Goal: Entertainment & Leisure: Consume media (video, audio)

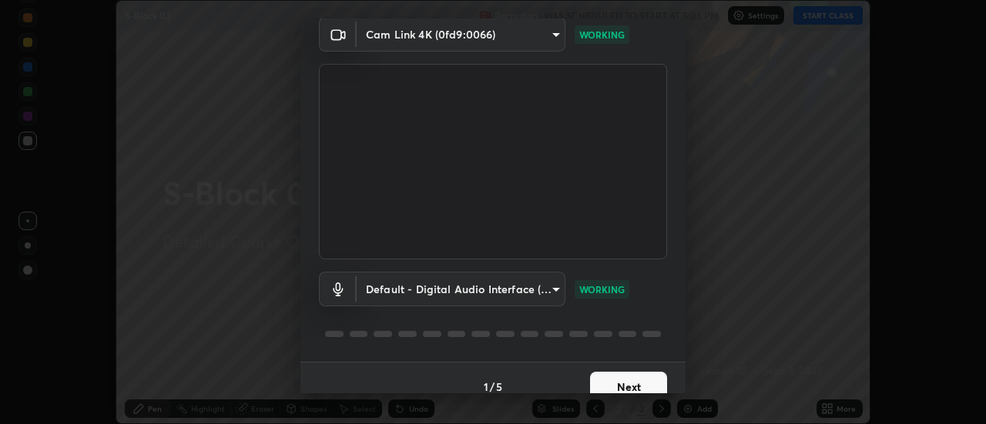
scroll to position [81, 0]
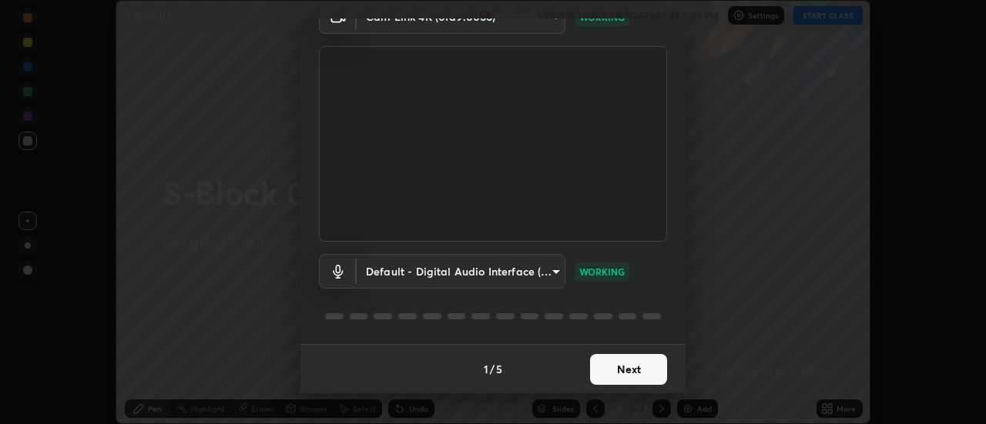
click at [640, 369] on button "Next" at bounding box center [628, 369] width 77 height 31
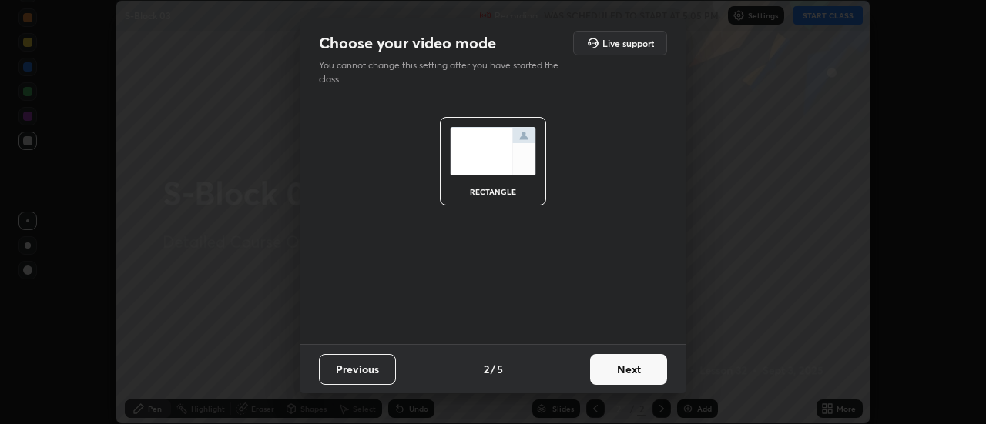
click at [635, 372] on button "Next" at bounding box center [628, 369] width 77 height 31
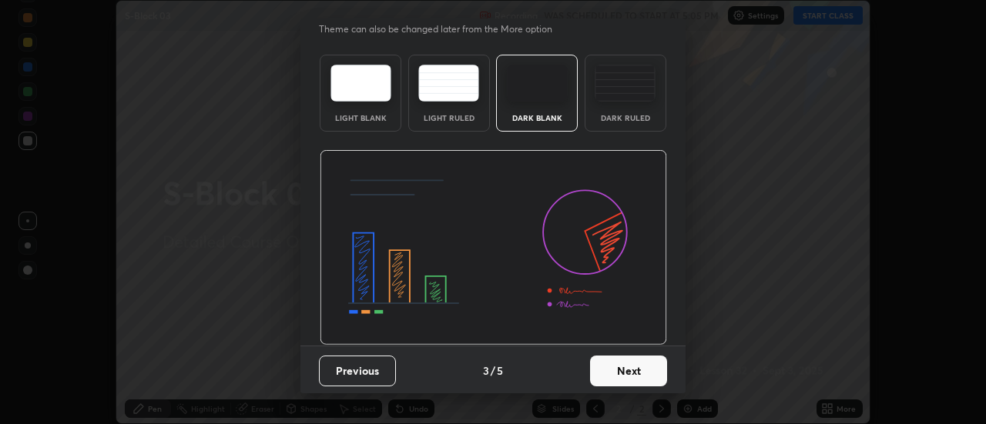
scroll to position [38, 0]
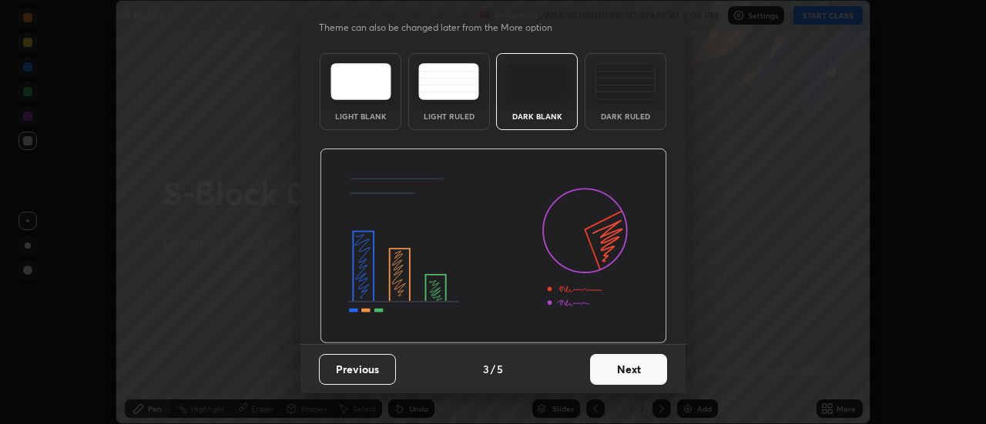
click at [636, 371] on button "Next" at bounding box center [628, 369] width 77 height 31
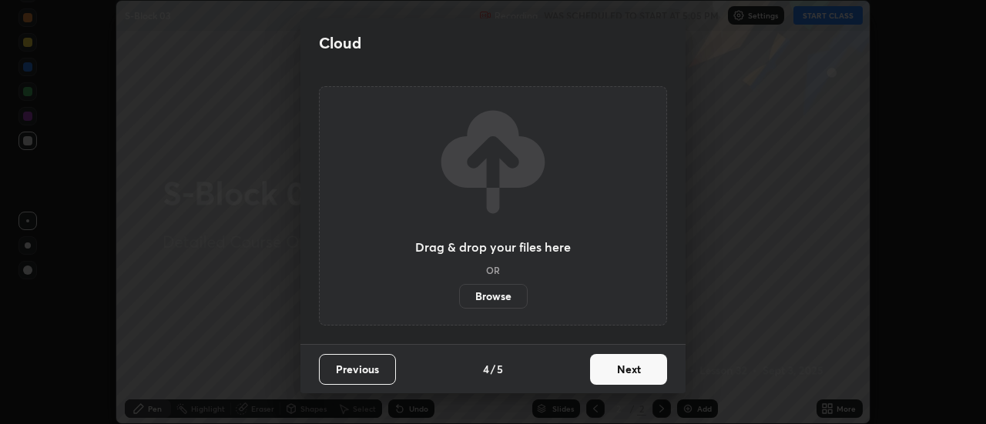
click at [633, 369] on button "Next" at bounding box center [628, 369] width 77 height 31
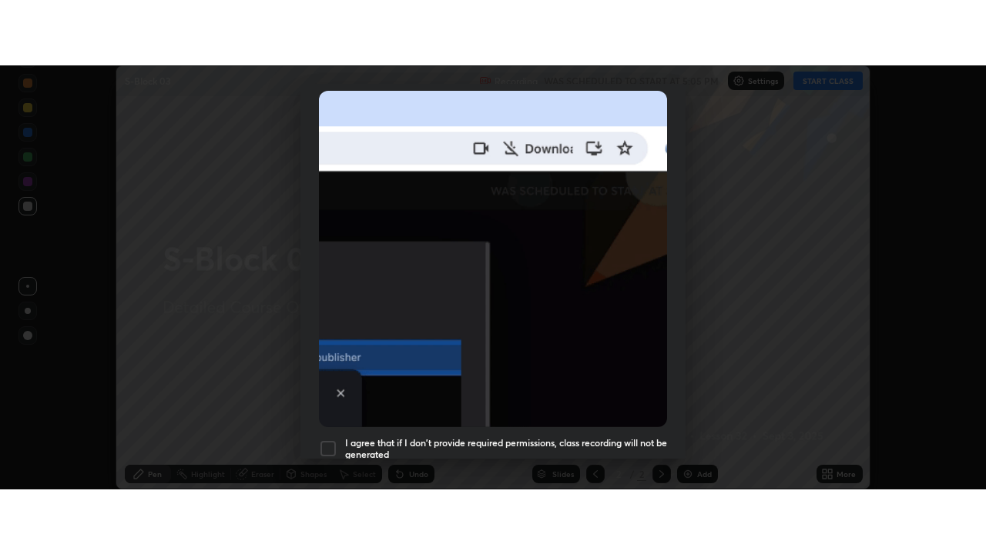
scroll to position [370, 0]
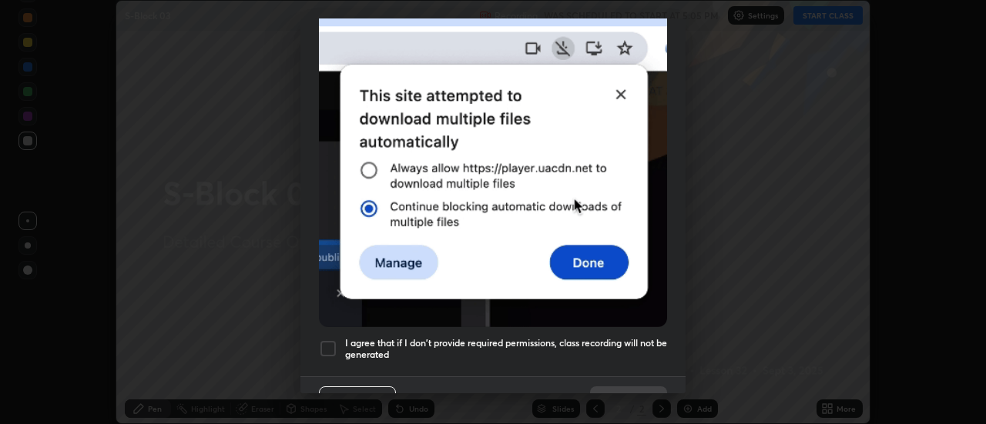
click at [330, 340] on div at bounding box center [328, 349] width 18 height 18
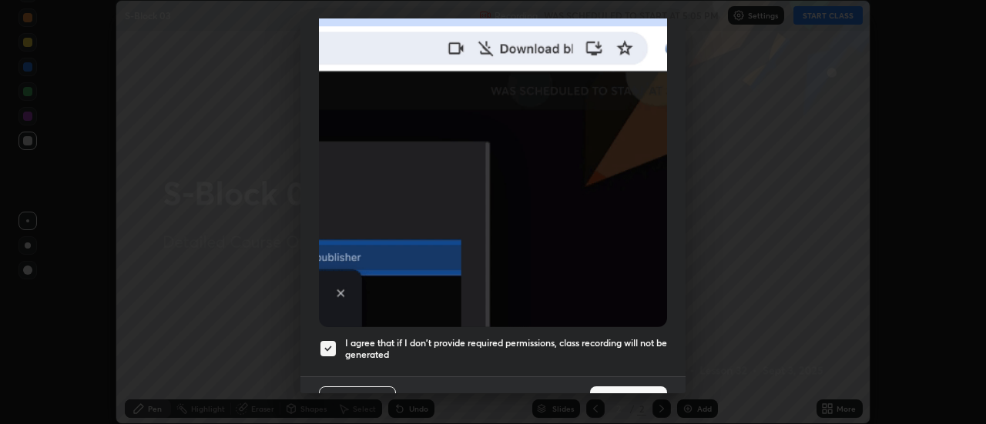
click at [616, 388] on button "Done" at bounding box center [628, 402] width 77 height 31
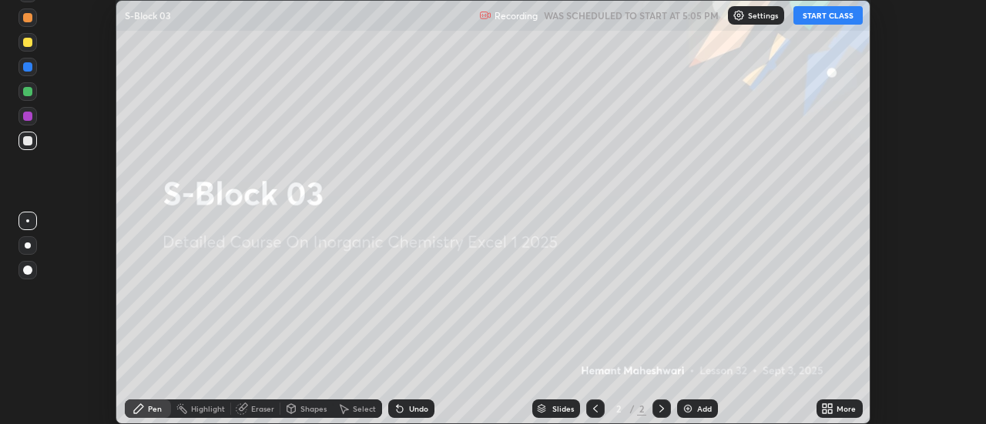
click at [817, 20] on button "START CLASS" at bounding box center [827, 15] width 69 height 18
click at [702, 409] on div "Add" at bounding box center [704, 409] width 15 height 8
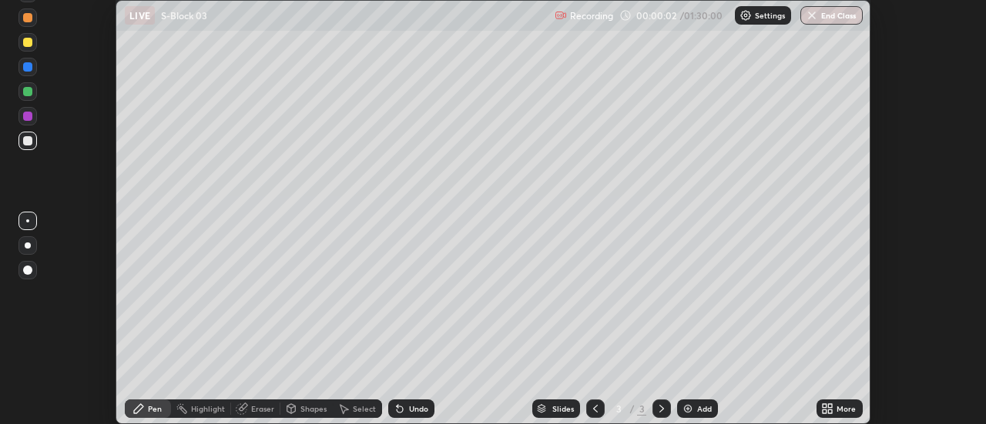
click at [826, 409] on icon at bounding box center [827, 409] width 12 height 12
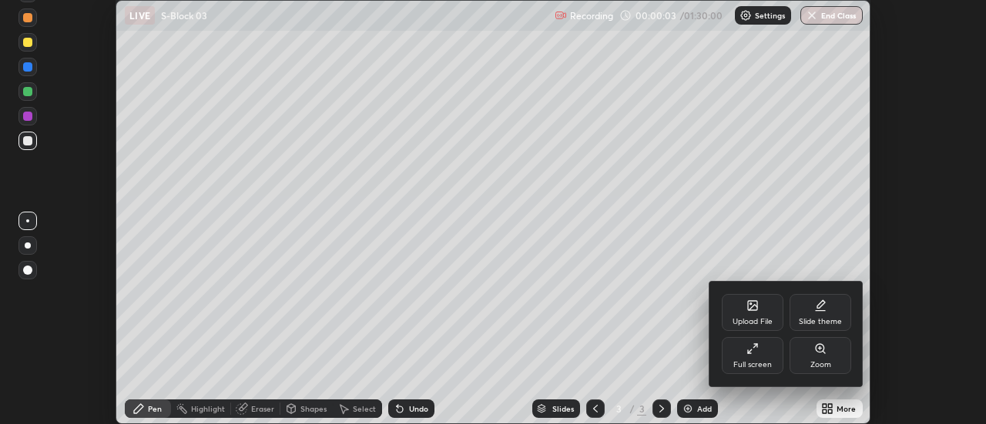
click at [774, 362] on div "Full screen" at bounding box center [752, 355] width 62 height 37
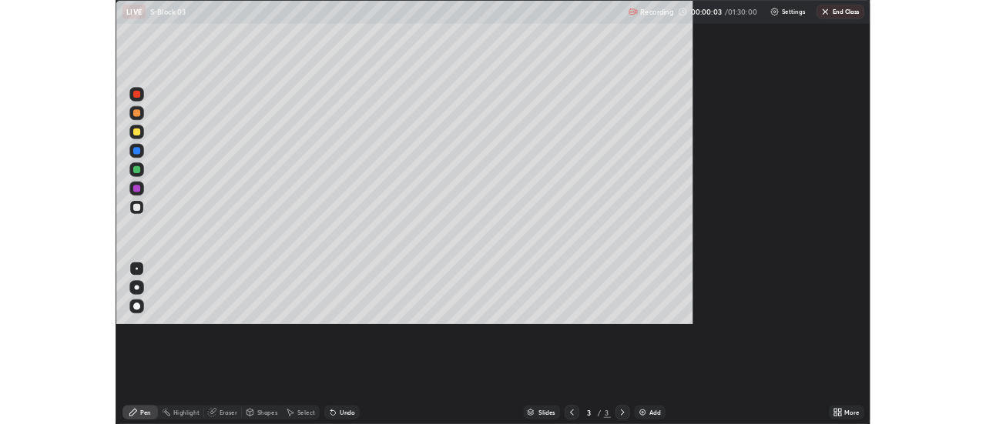
scroll to position [554, 986]
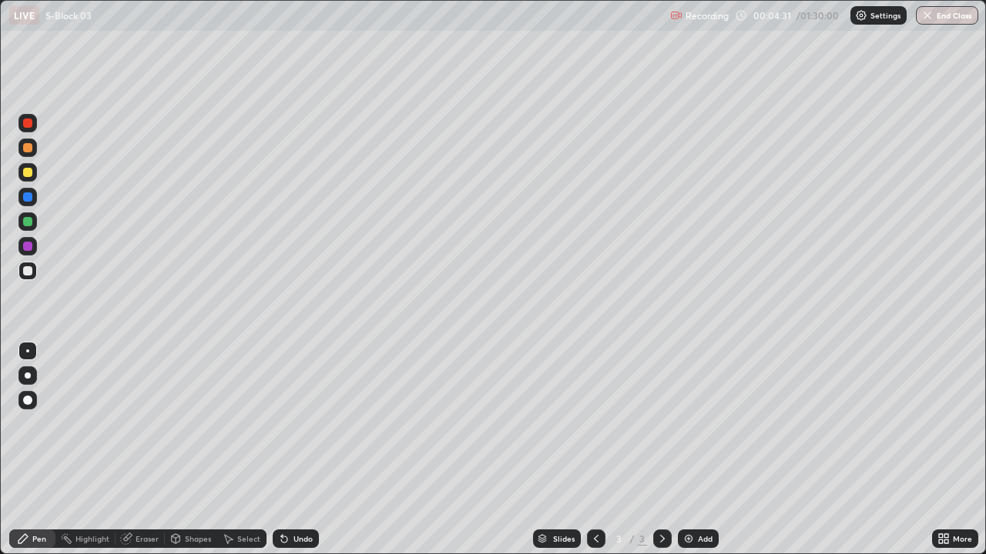
click at [939, 423] on icon at bounding box center [941, 542] width 4 height 4
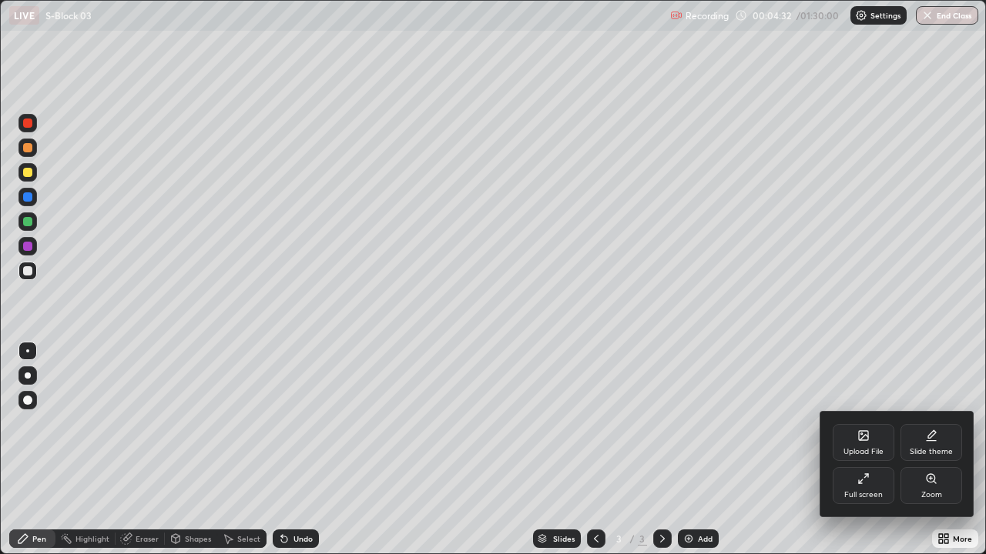
click at [860, 423] on icon at bounding box center [860, 482] width 4 height 4
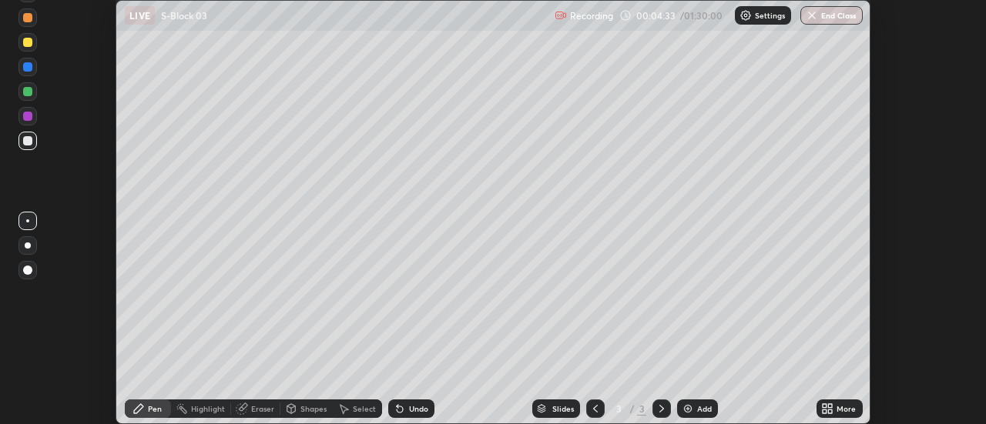
scroll to position [76570, 76008]
